Goal: Task Accomplishment & Management: Manage account settings

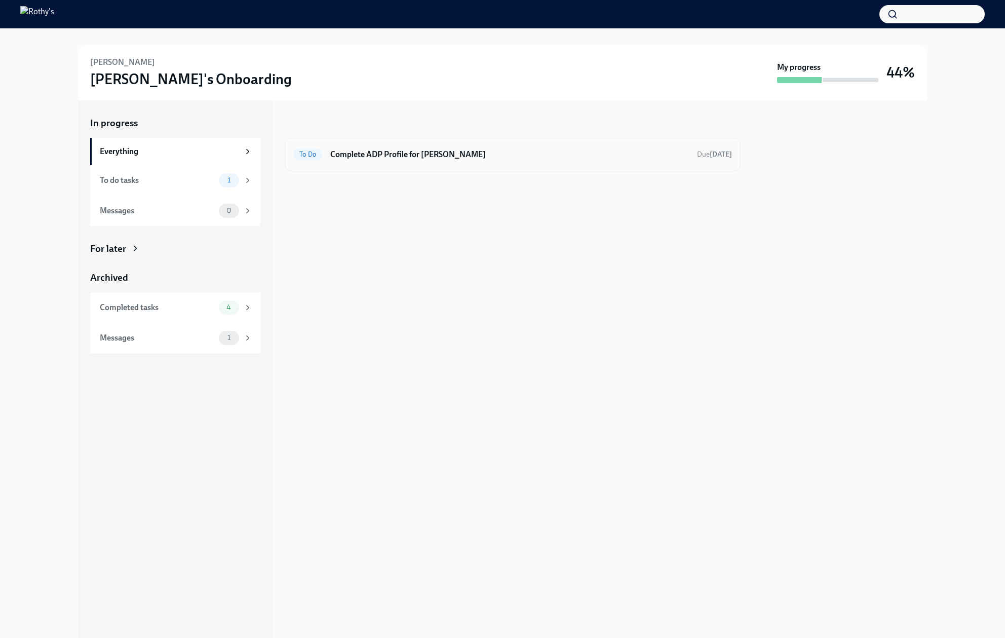
click at [454, 156] on h6 "Complete ADP Profile for [PERSON_NAME]" at bounding box center [509, 154] width 359 height 11
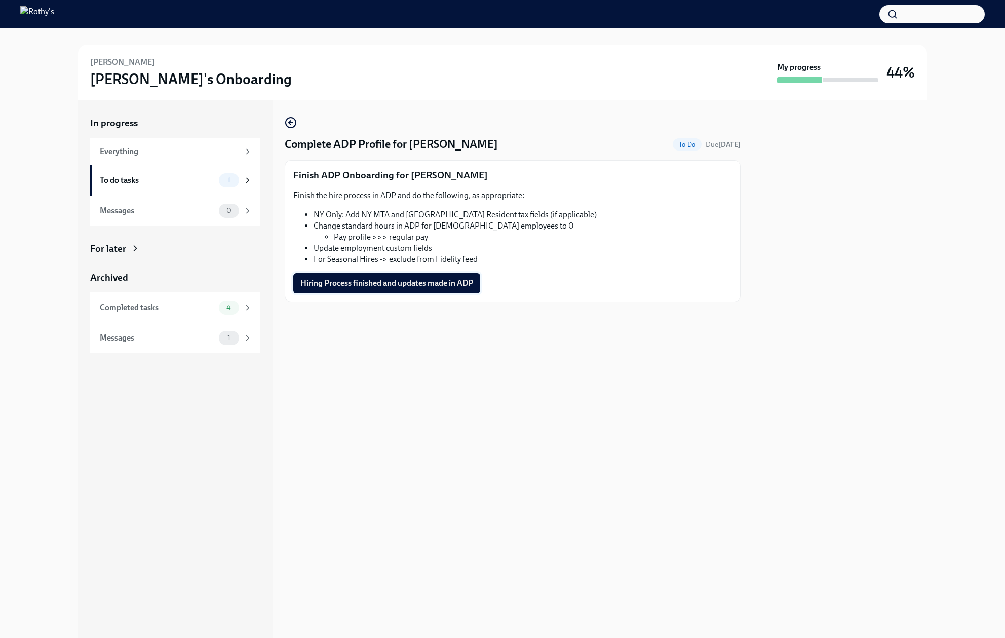
click at [417, 283] on span "Hiring Process finished and updates made in ADP" at bounding box center [386, 283] width 173 height 10
click at [185, 186] on div "To do tasks 1" at bounding box center [176, 180] width 152 height 14
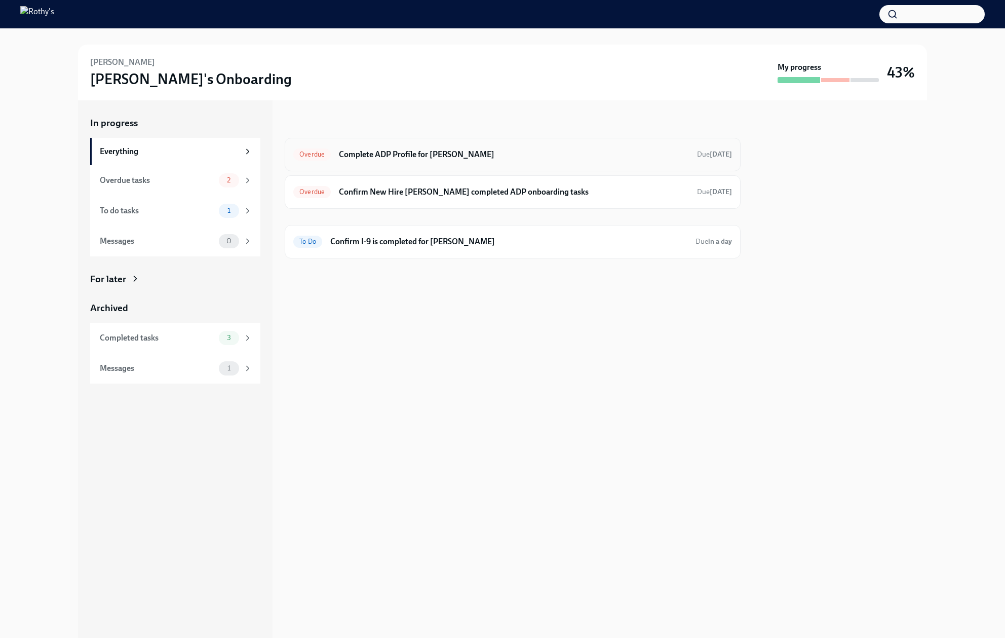
click at [467, 149] on h6 "Complete ADP Profile for Destini Riddick" at bounding box center [514, 154] width 350 height 11
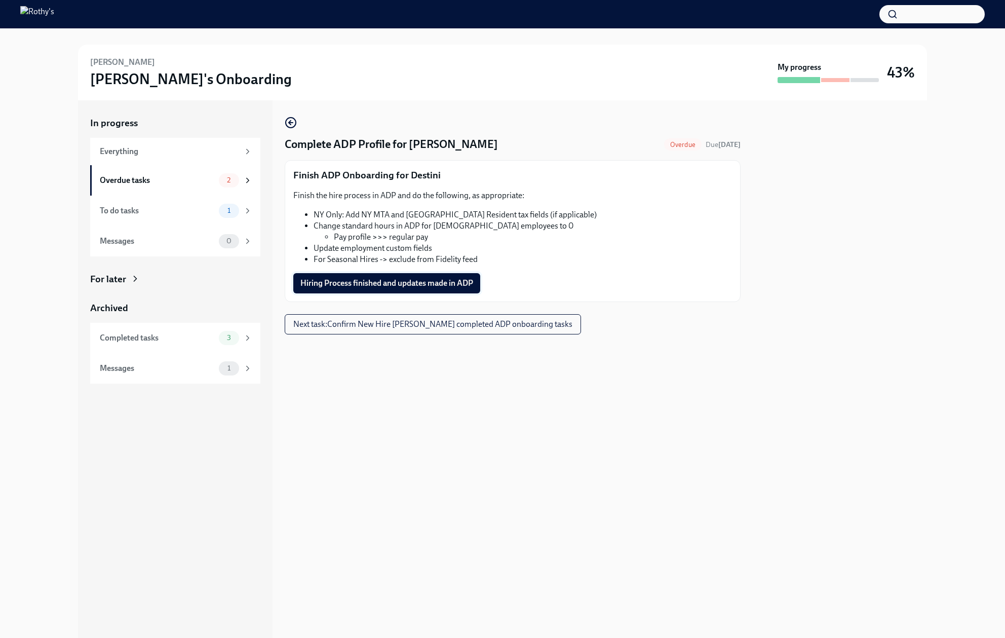
click at [393, 286] on span "Hiring Process finished and updates made in ADP" at bounding box center [386, 283] width 173 height 10
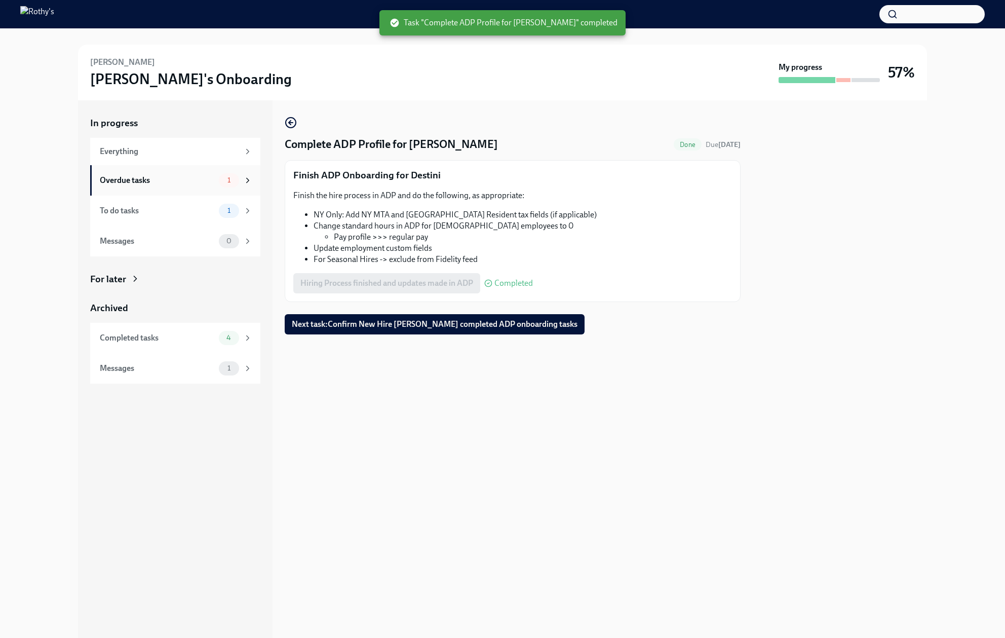
click at [175, 182] on div "Overdue tasks" at bounding box center [157, 180] width 115 height 11
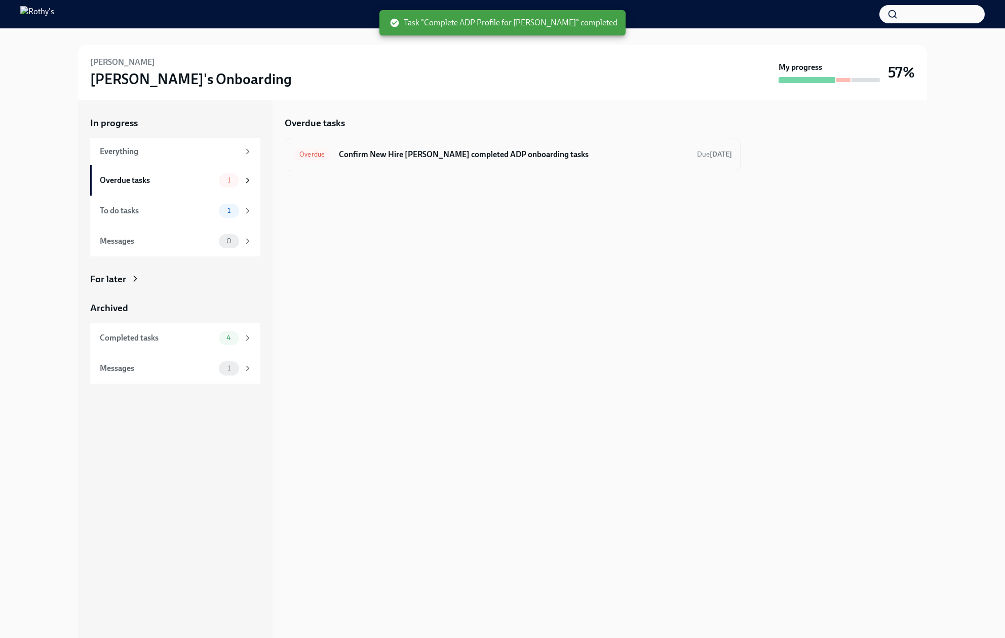
click at [409, 156] on h6 "Confirm New Hire Destini Riddick completed ADP onboarding tasks" at bounding box center [514, 154] width 350 height 11
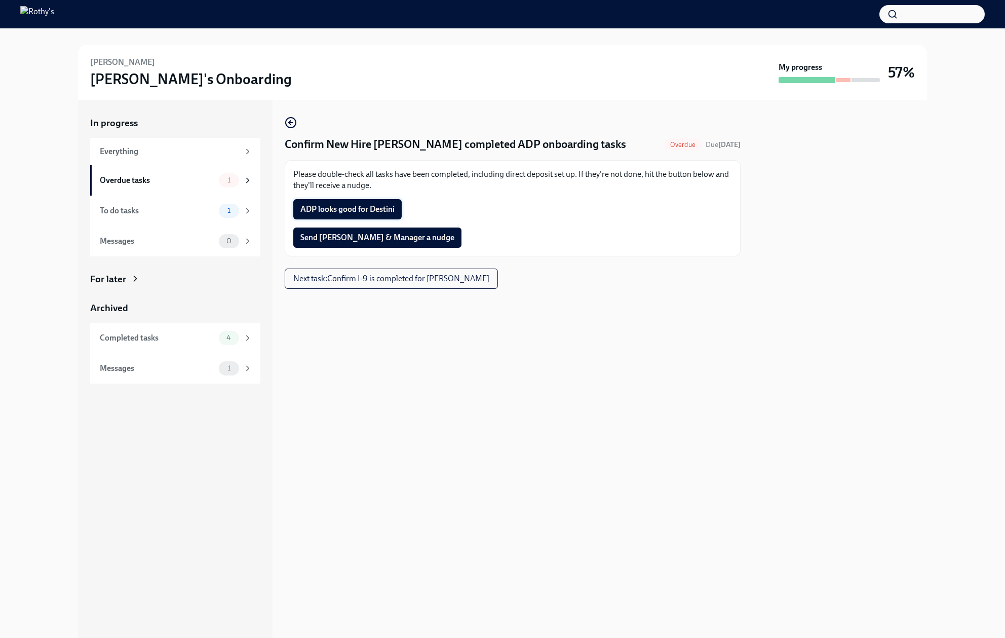
click at [367, 210] on span "ADP looks good for Destini" at bounding box center [347, 209] width 94 height 10
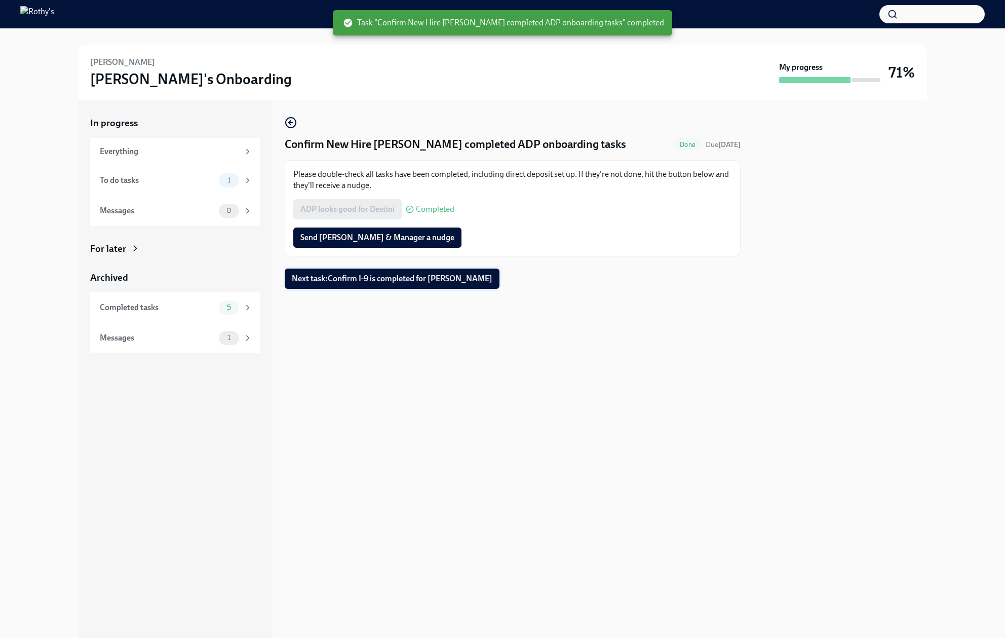
click at [314, 285] on button "Next task : Confirm I-9 is completed for Destini Riddick" at bounding box center [392, 279] width 215 height 20
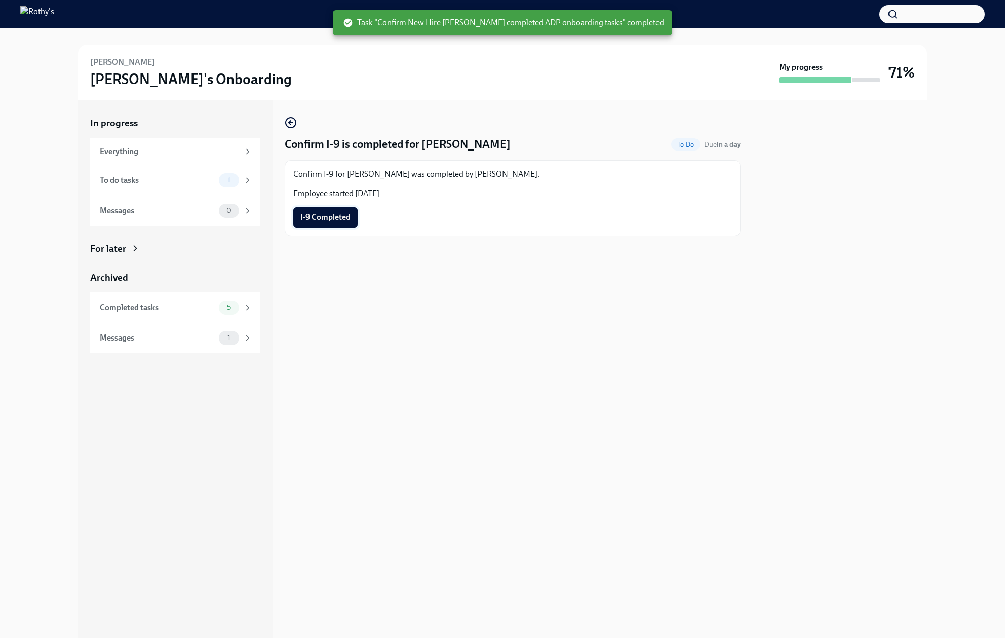
click at [324, 218] on span "I-9 Completed" at bounding box center [325, 217] width 50 height 10
